Goal: Find contact information: Find contact information

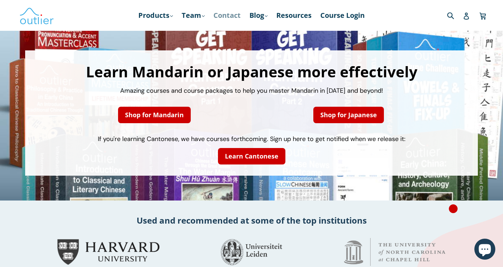
click at [233, 15] on link "Contact" at bounding box center [227, 15] width 34 height 13
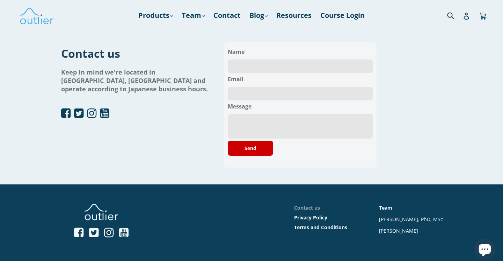
click at [310, 209] on link "Contact us" at bounding box center [307, 207] width 26 height 7
click at [310, 208] on link "Contact us" at bounding box center [307, 207] width 26 height 7
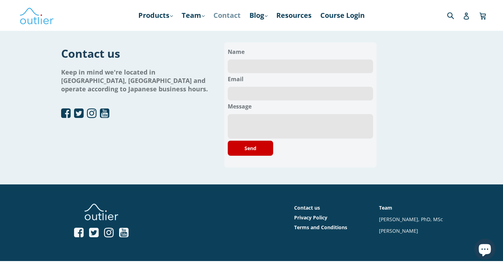
click at [228, 13] on link "Contact" at bounding box center [227, 15] width 34 height 13
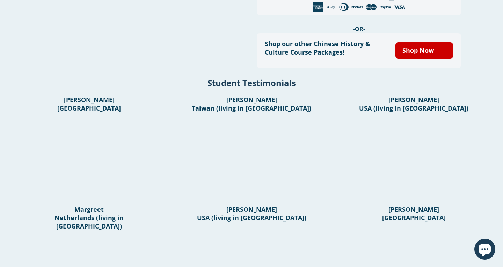
scroll to position [346, 0]
